Goal: Transaction & Acquisition: Purchase product/service

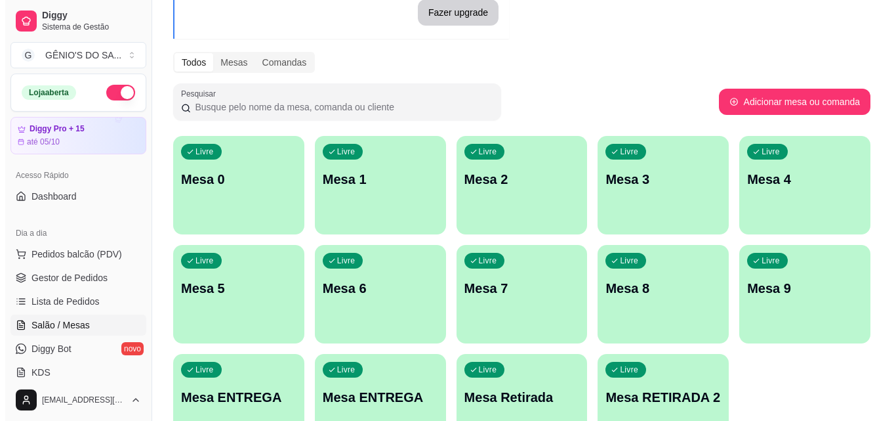
scroll to position [131, 0]
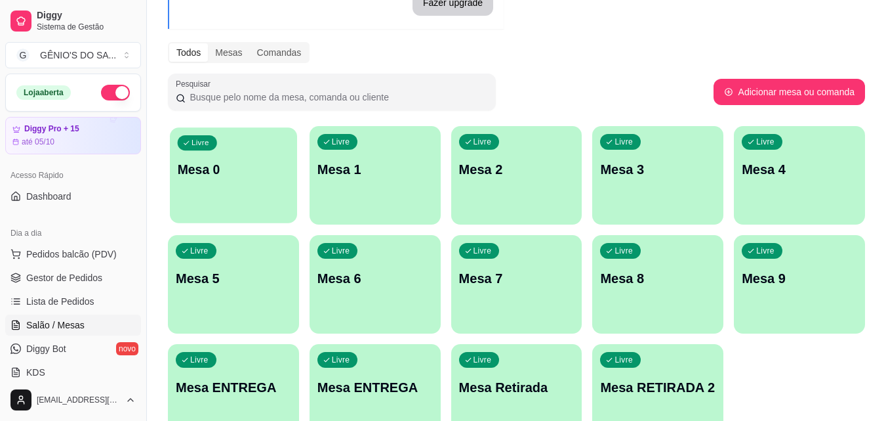
click at [222, 162] on p "Mesa 0" at bounding box center [234, 170] width 112 height 18
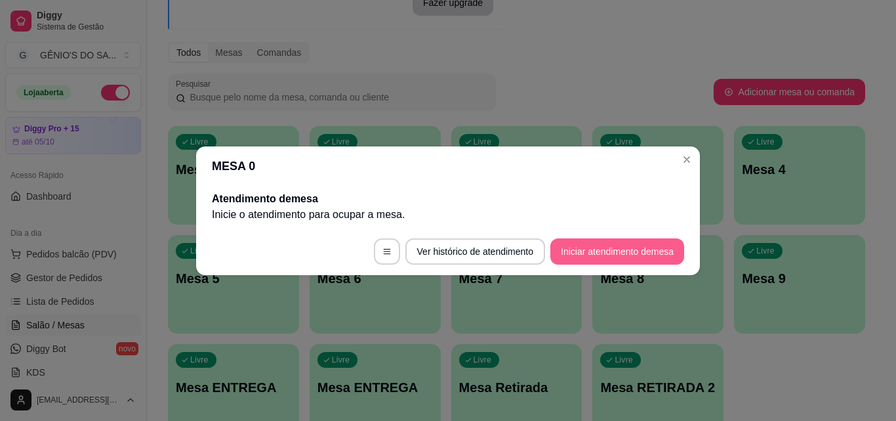
click at [674, 251] on button "Iniciar atendimento de mesa" at bounding box center [617, 251] width 134 height 26
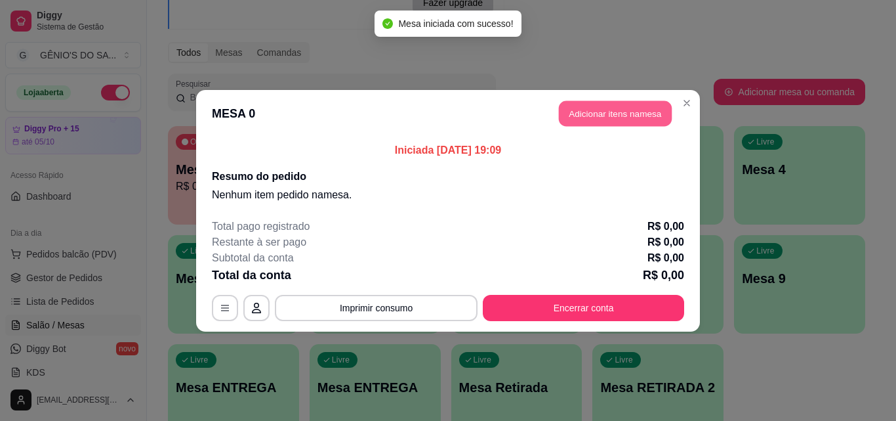
click at [612, 106] on button "Adicionar itens na mesa" at bounding box center [615, 113] width 113 height 26
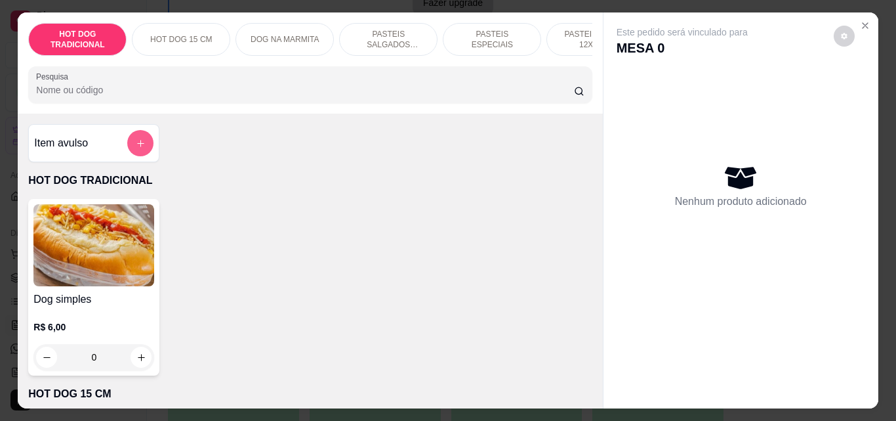
click at [136, 148] on icon "add-separate-item" at bounding box center [141, 143] width 10 height 10
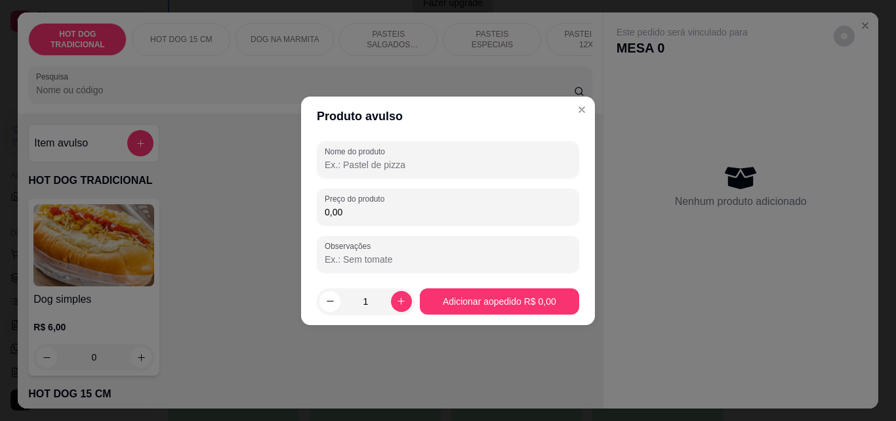
click at [399, 158] on input "Nome do produto" at bounding box center [448, 164] width 247 height 13
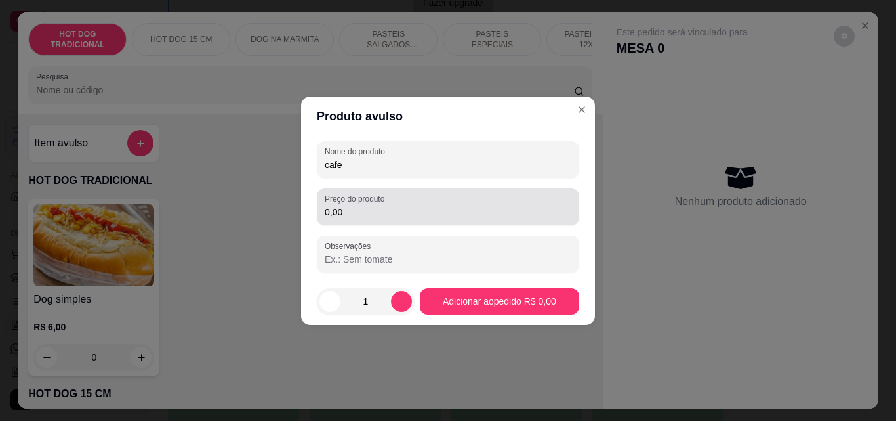
type input "cafe"
click at [375, 203] on label "Preço do produto" at bounding box center [357, 198] width 64 height 11
click at [375, 205] on input "0,00" at bounding box center [448, 211] width 247 height 13
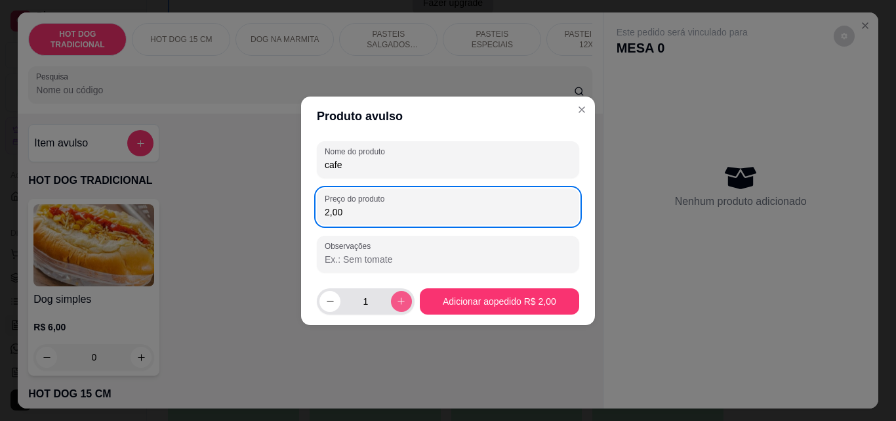
type input "2,00"
click at [402, 295] on button "increase-product-quantity" at bounding box center [401, 301] width 21 height 21
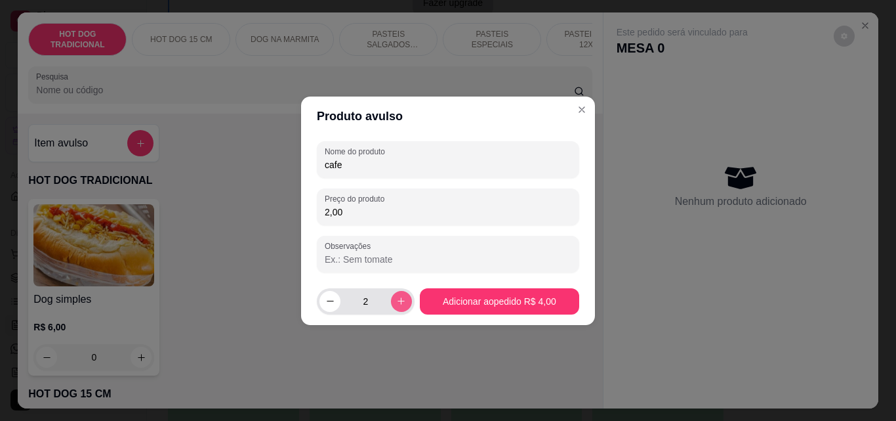
type input "2"
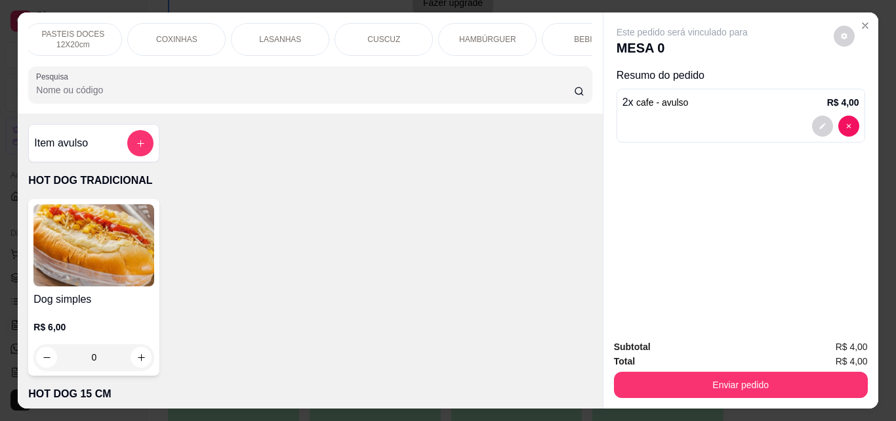
scroll to position [0, 571]
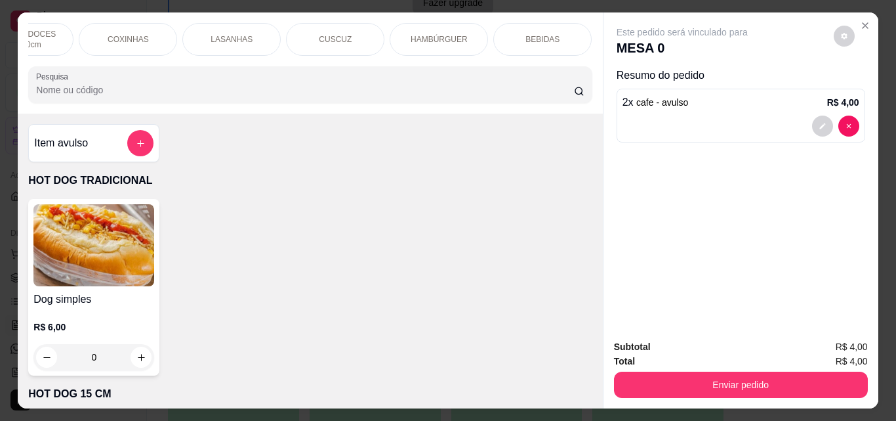
click at [342, 34] on p "CUSCUZ" at bounding box center [335, 39] width 33 height 10
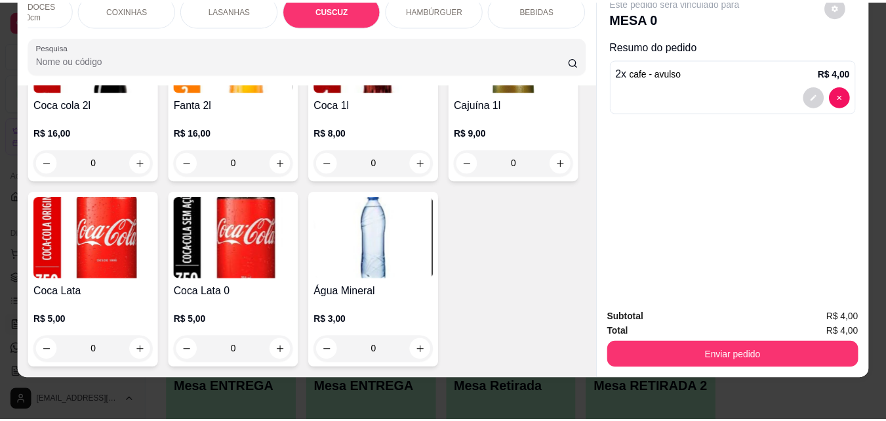
scroll to position [4268, 0]
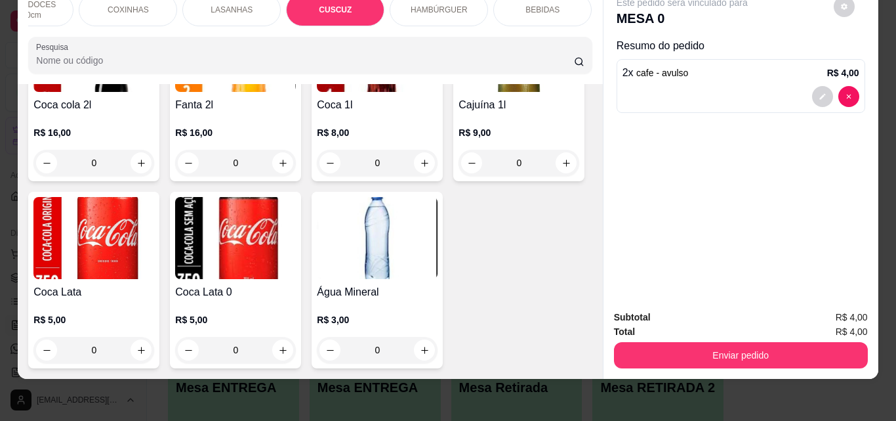
type input "1"
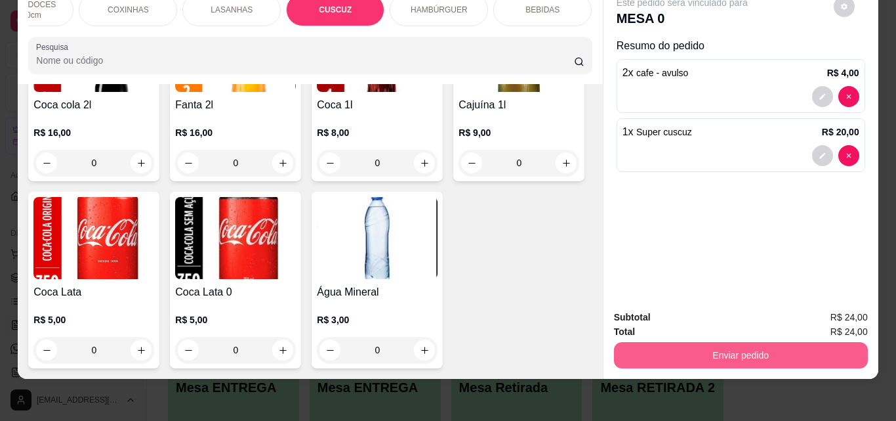
click at [755, 342] on button "Enviar pedido" at bounding box center [741, 355] width 254 height 26
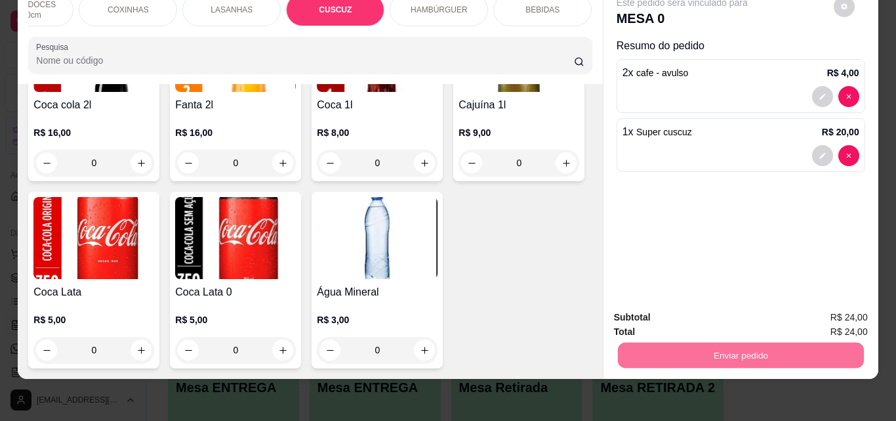
click at [832, 308] on button "Enviar pedido" at bounding box center [833, 312] width 74 height 25
